Goal: Task Accomplishment & Management: Complete application form

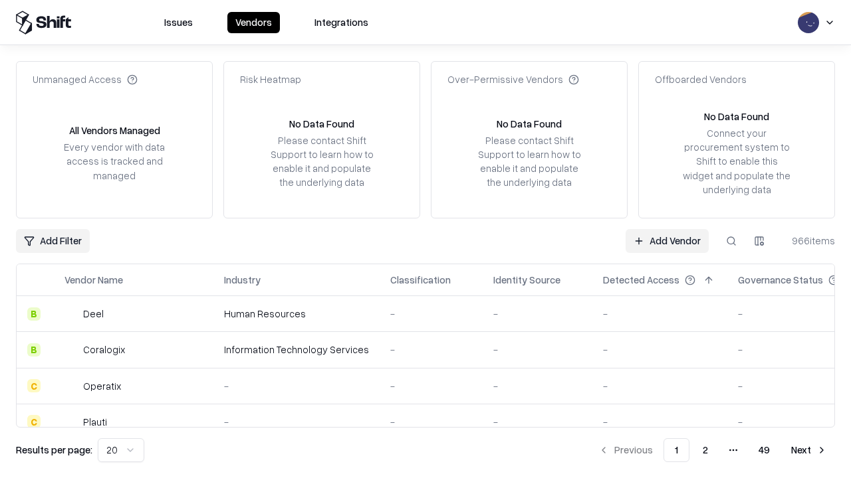
click at [666, 241] on link "Add Vendor" at bounding box center [666, 241] width 83 height 24
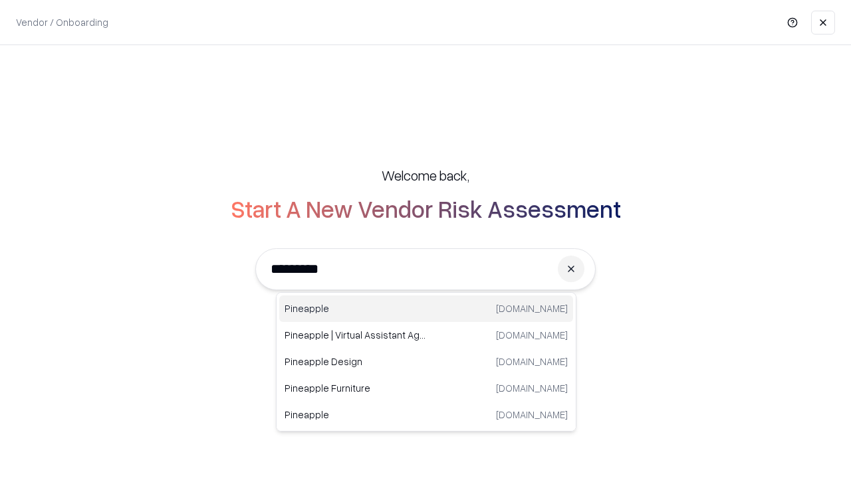
click at [426, 309] on div "Pineapple [DOMAIN_NAME]" at bounding box center [426, 309] width 294 height 27
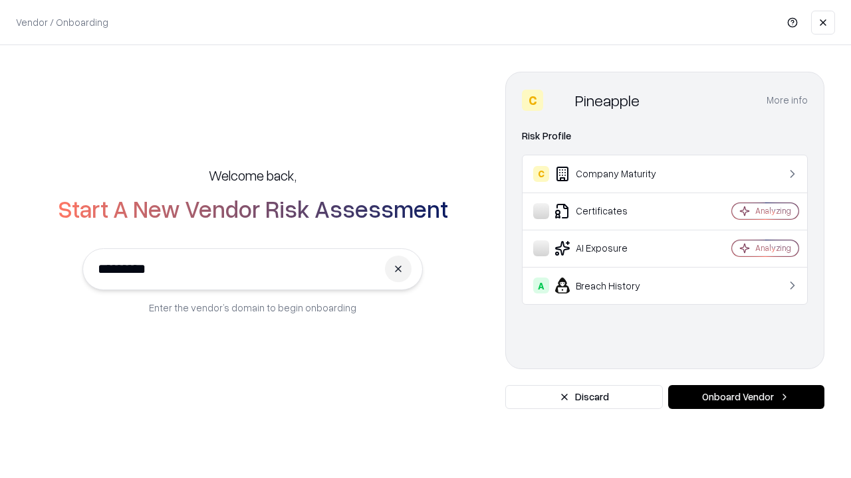
type input "*********"
click at [746, 397] on button "Onboard Vendor" at bounding box center [746, 397] width 156 height 24
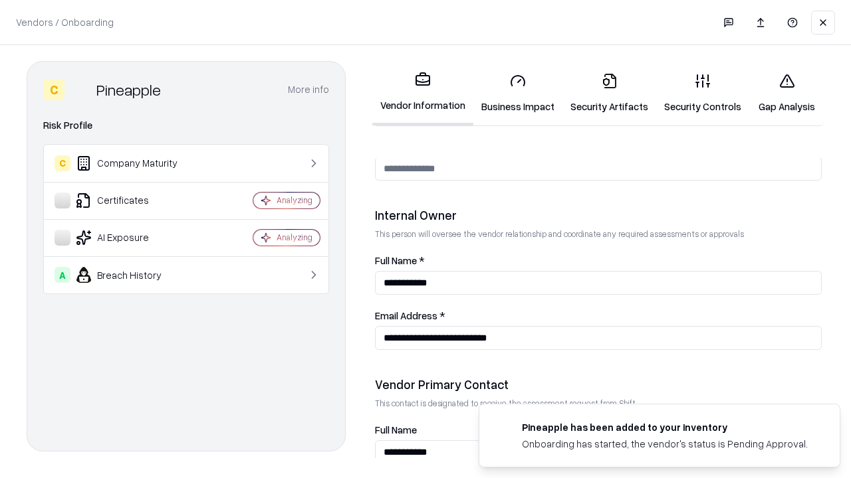
scroll to position [688, 0]
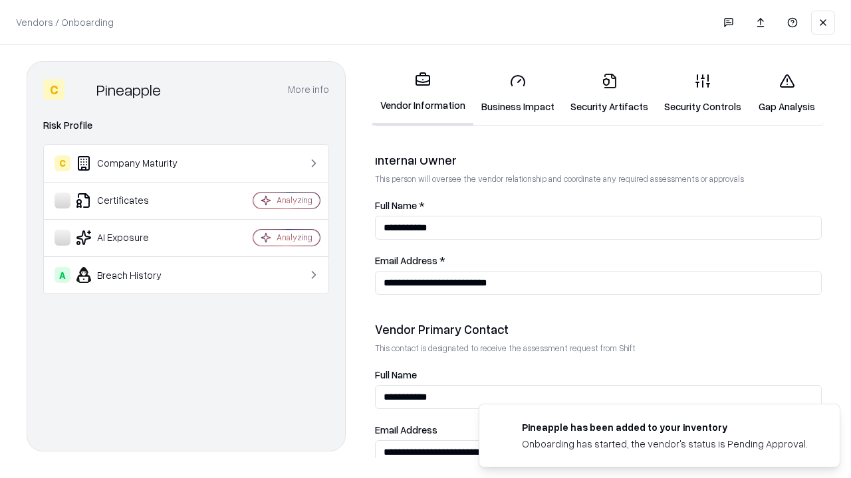
click at [518, 93] on link "Business Impact" at bounding box center [517, 93] width 89 height 62
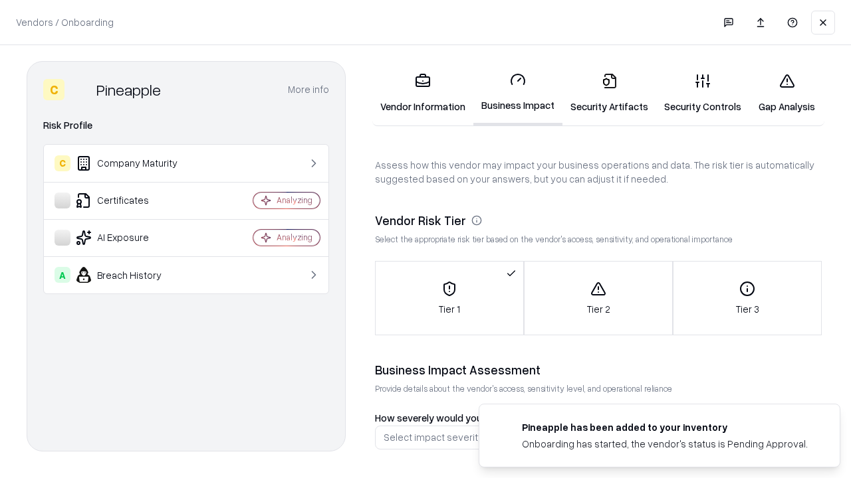
click at [786, 93] on link "Gap Analysis" at bounding box center [786, 93] width 75 height 62
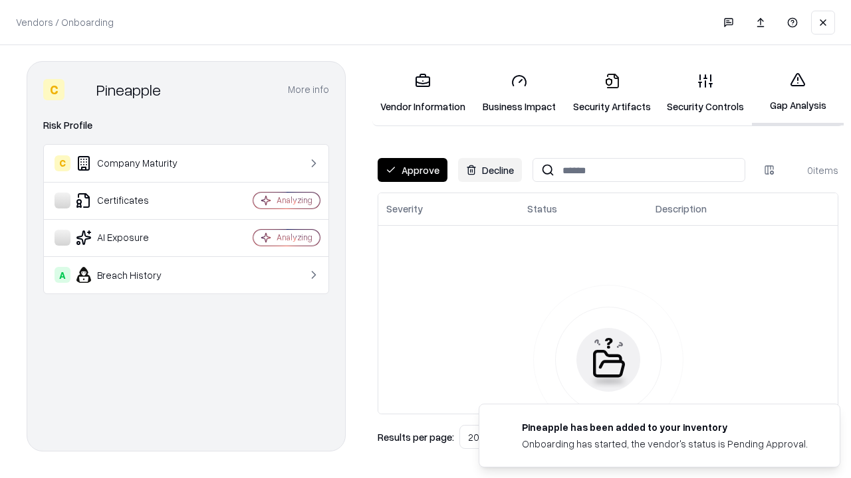
click at [412, 170] on button "Approve" at bounding box center [412, 170] width 70 height 24
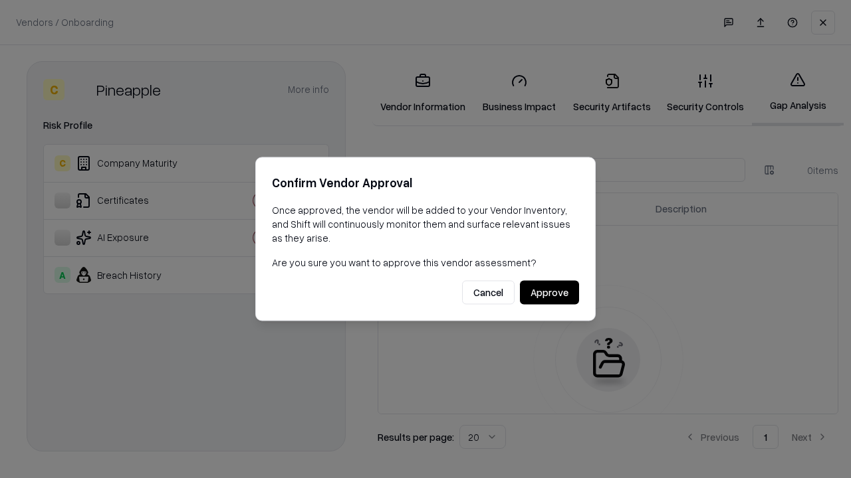
click at [549, 292] on button "Approve" at bounding box center [549, 293] width 59 height 24
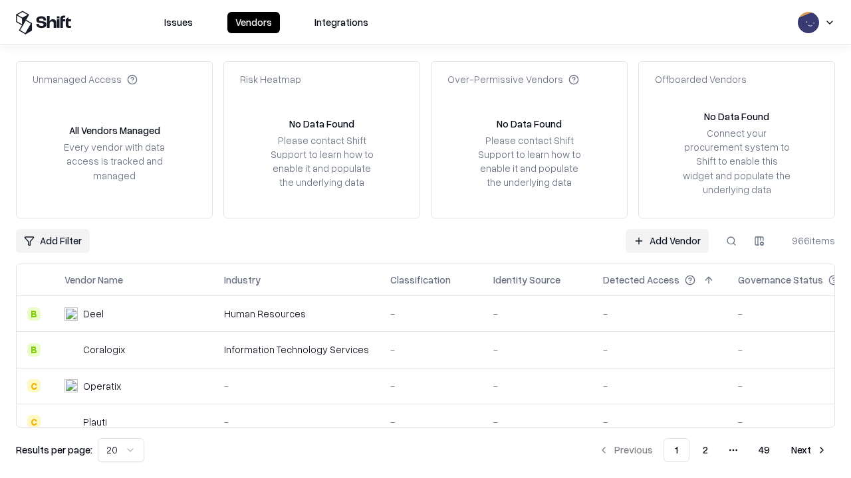
type input "*********"
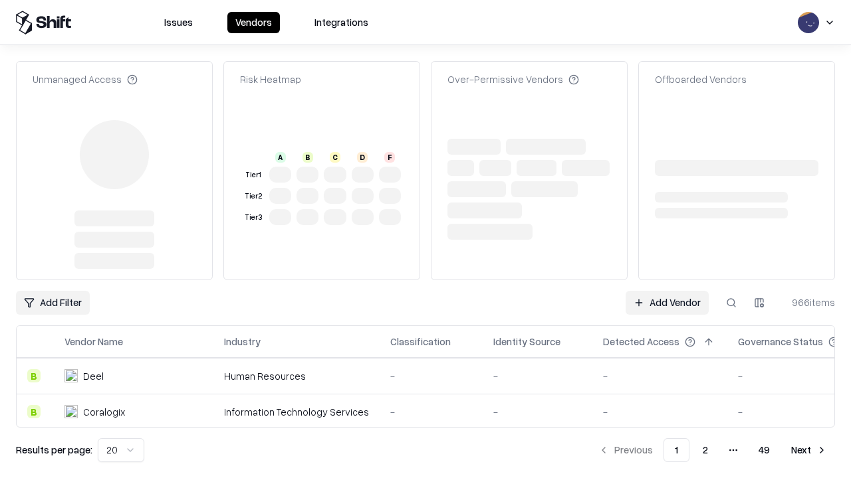
click at [666, 291] on link "Add Vendor" at bounding box center [666, 303] width 83 height 24
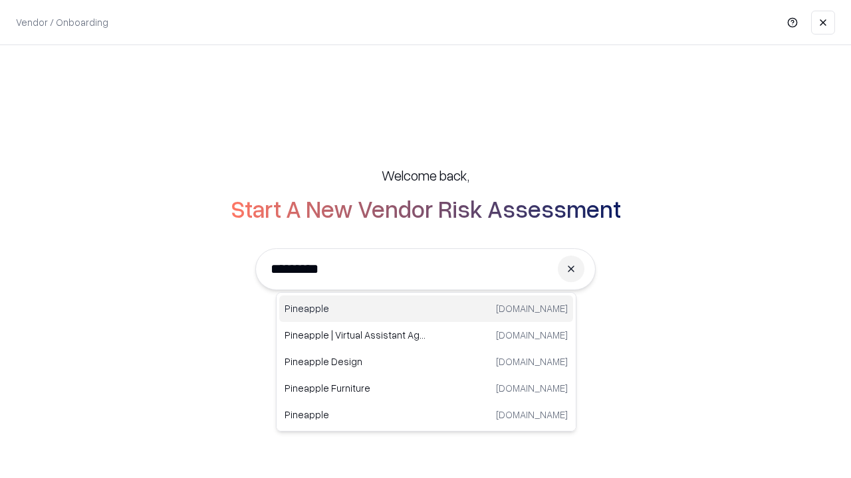
click at [426, 309] on div "Pineapple [DOMAIN_NAME]" at bounding box center [426, 309] width 294 height 27
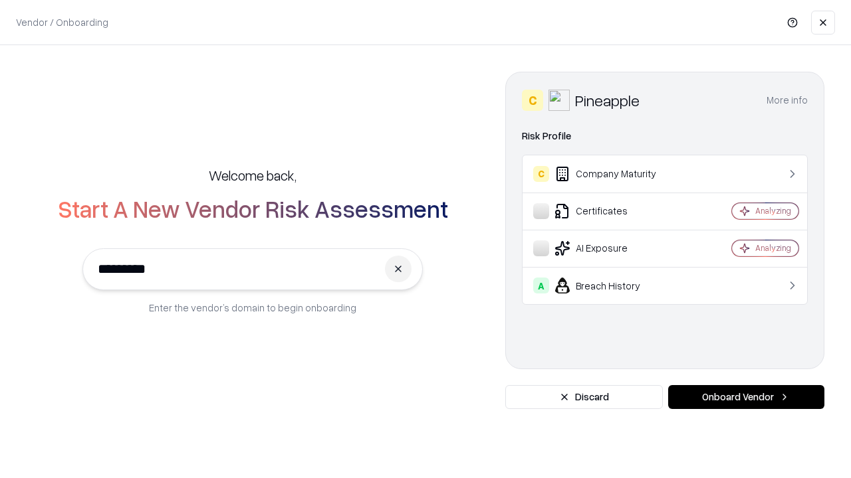
type input "*********"
click at [746, 397] on button "Onboard Vendor" at bounding box center [746, 397] width 156 height 24
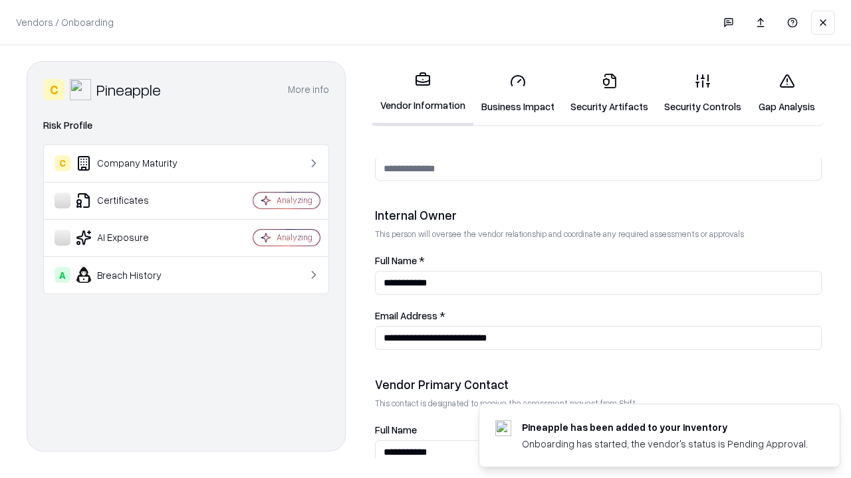
scroll to position [688, 0]
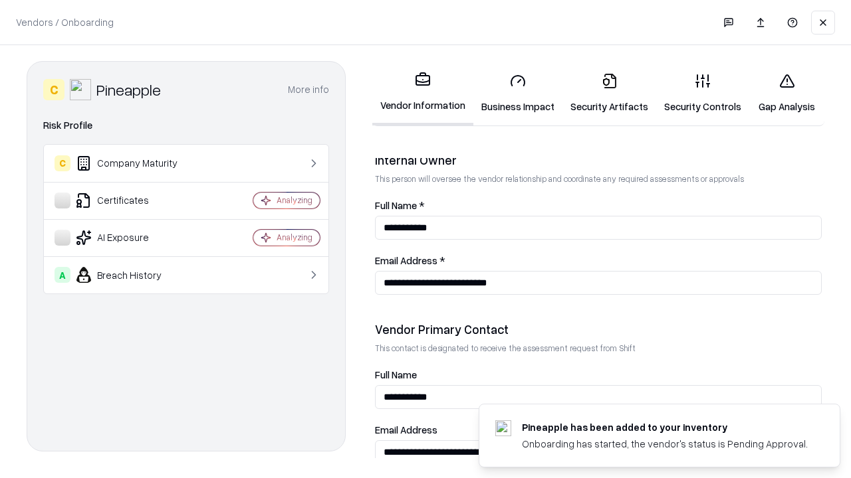
click at [786, 93] on link "Gap Analysis" at bounding box center [786, 93] width 75 height 62
